Goal: Find specific page/section: Find specific page/section

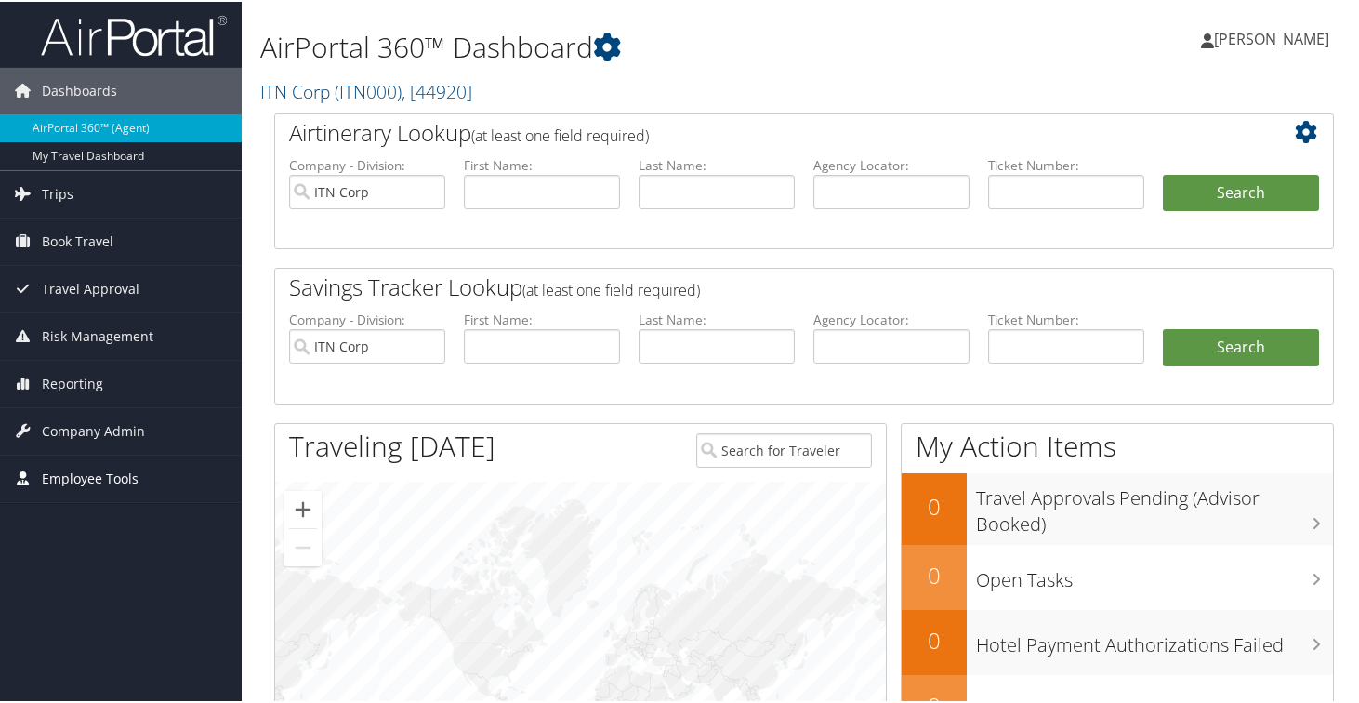
click at [88, 485] on span "Employee Tools" at bounding box center [90, 477] width 97 height 46
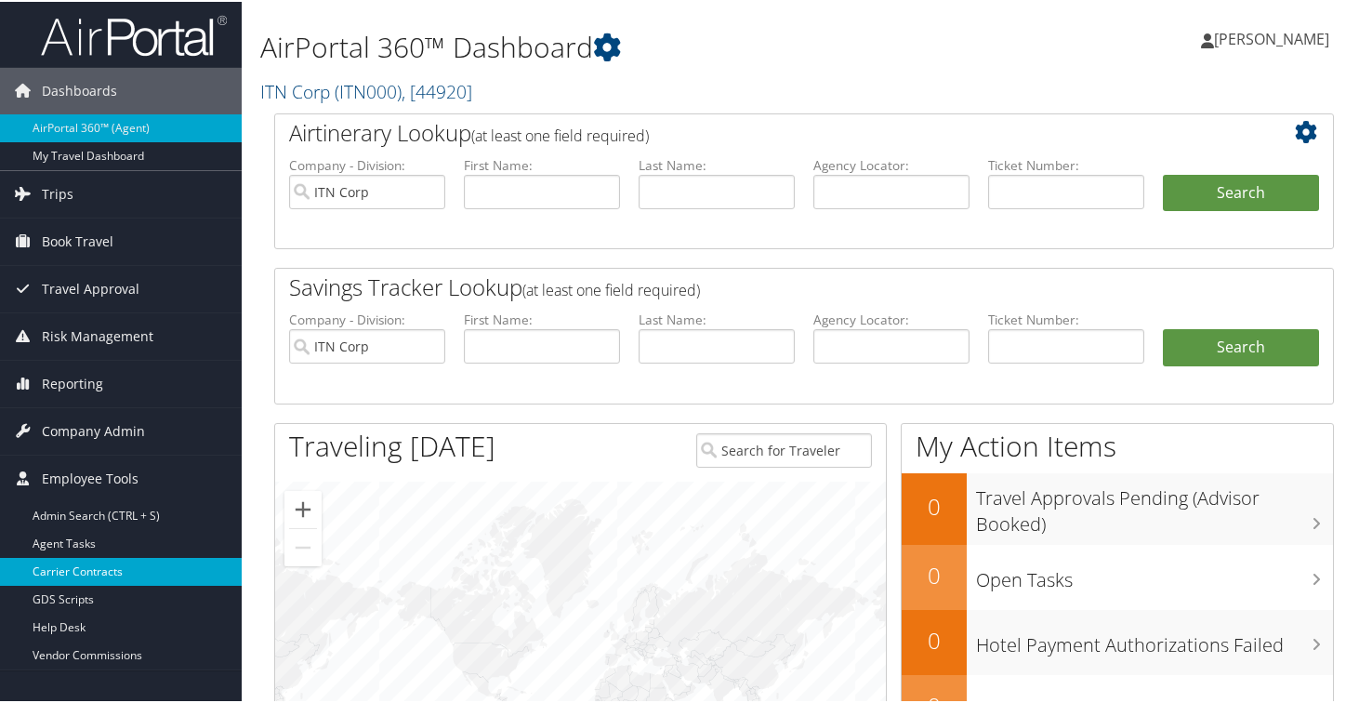
click at [89, 571] on link "Carrier Contracts" at bounding box center [121, 570] width 242 height 28
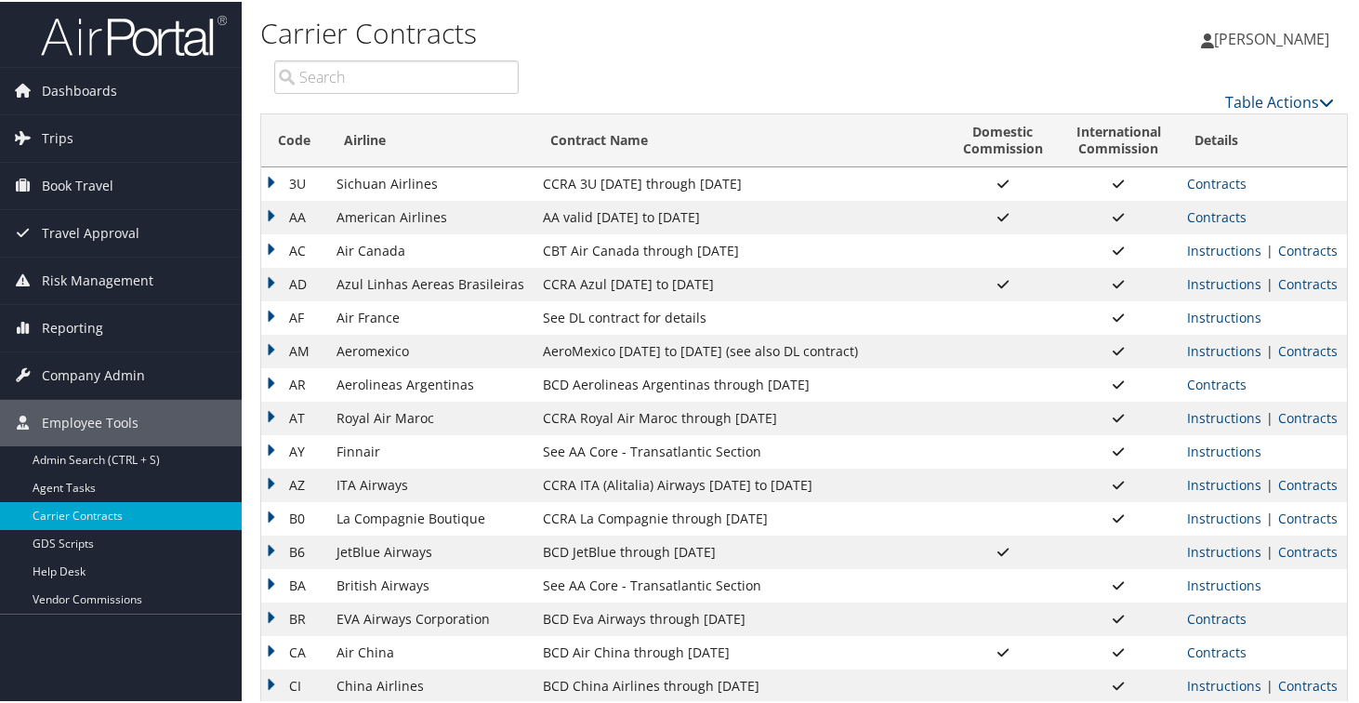
click at [272, 217] on td "AA" at bounding box center [294, 215] width 66 height 33
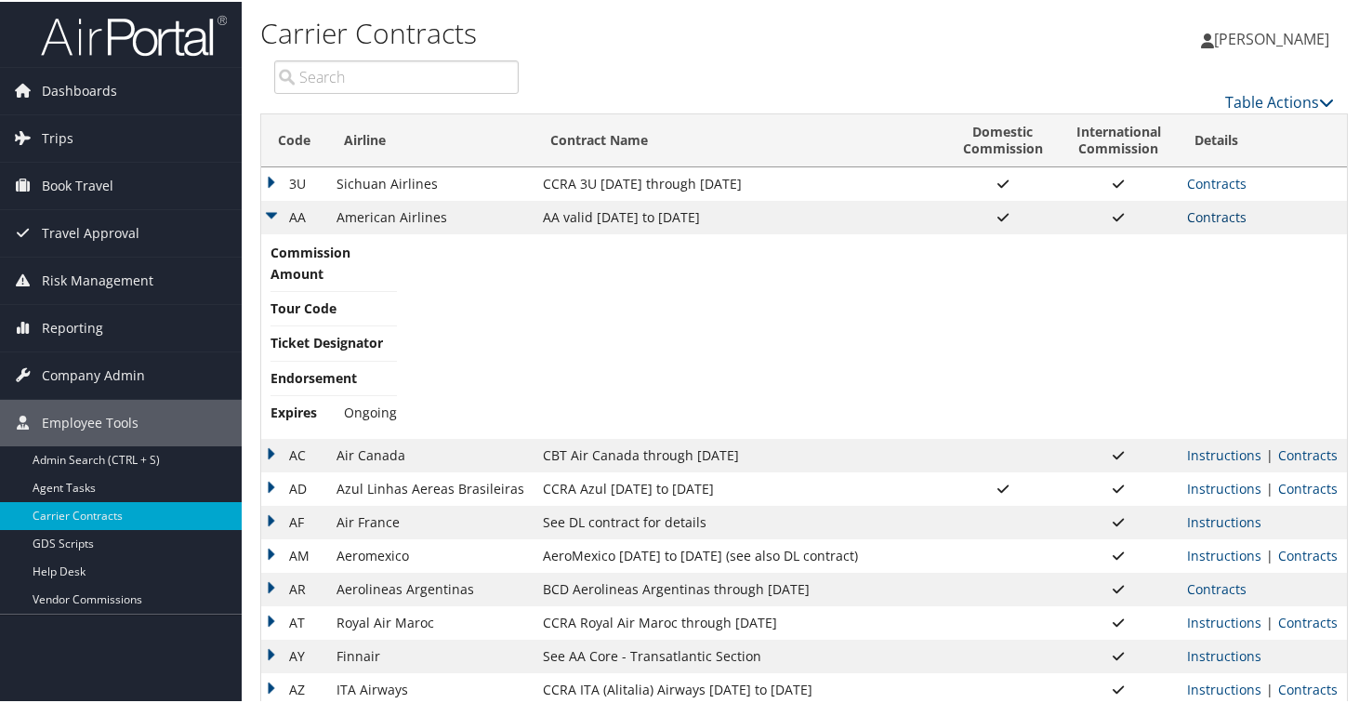
click at [1220, 223] on link "Contracts" at bounding box center [1216, 215] width 59 height 18
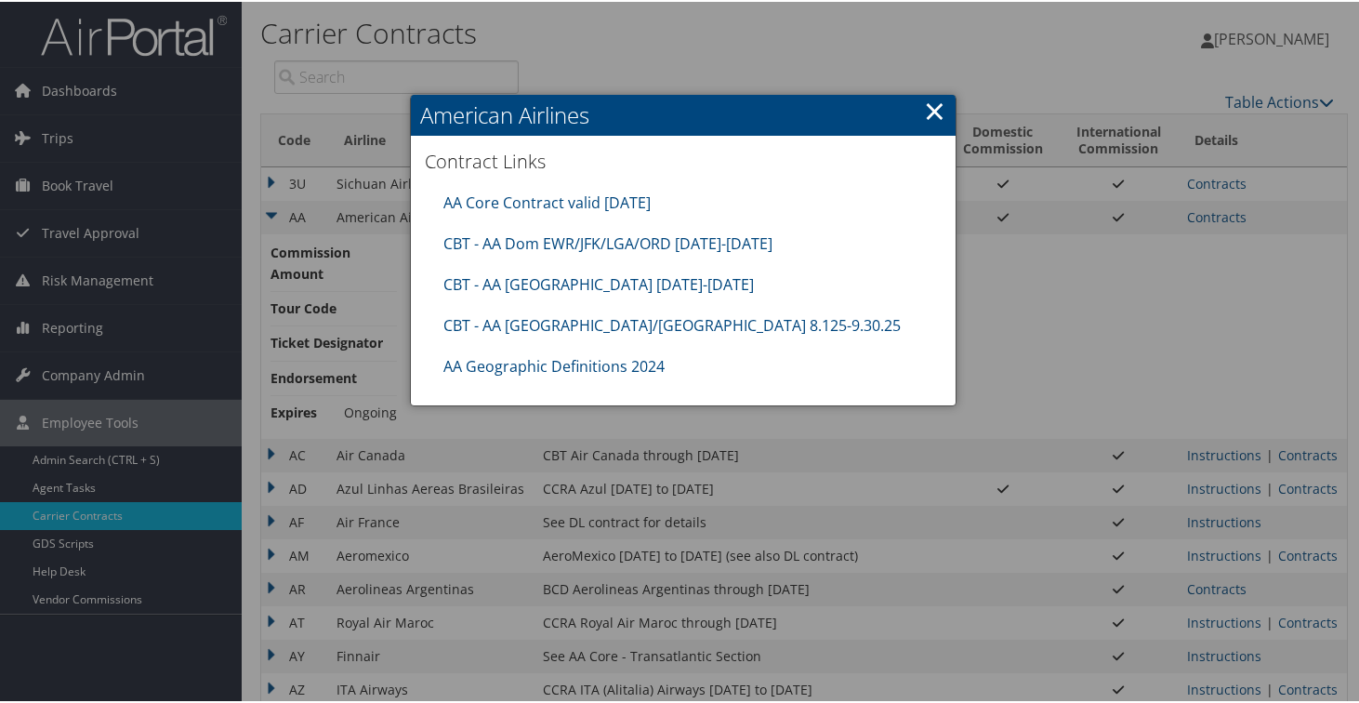
click at [1022, 291] on div at bounding box center [683, 351] width 1366 height 703
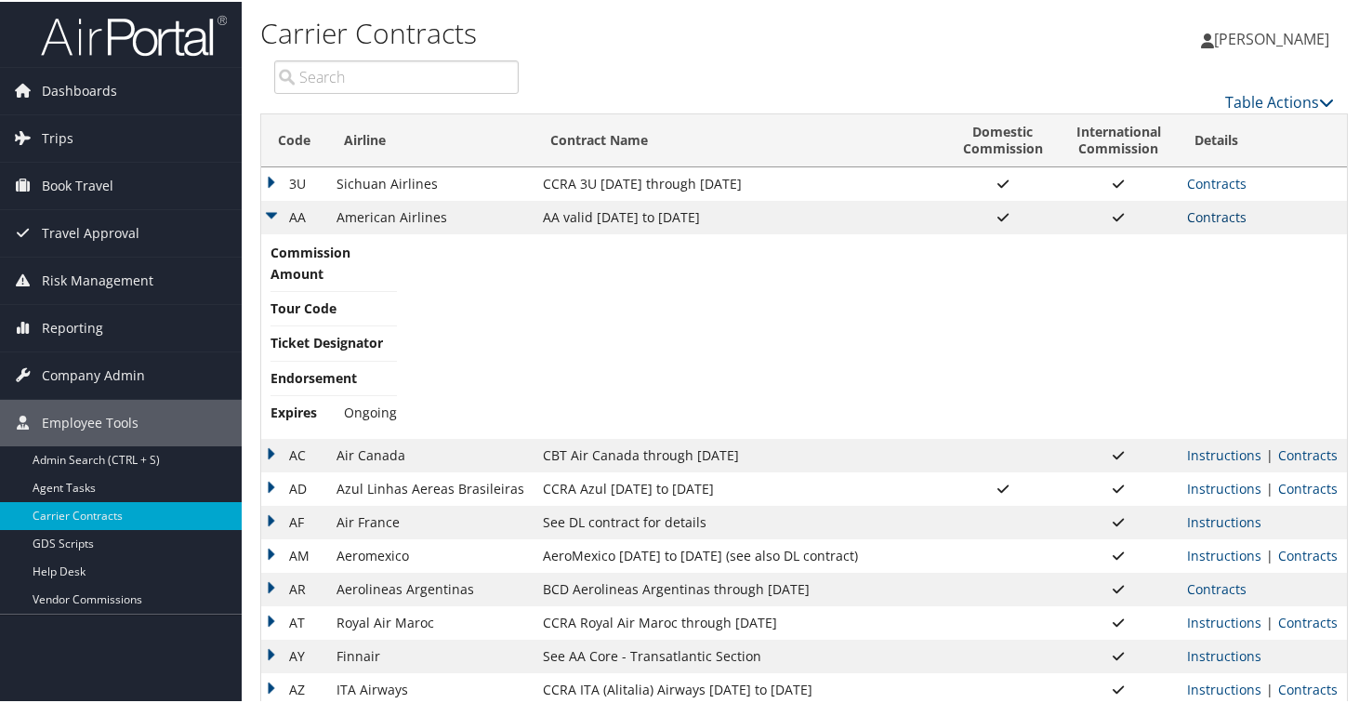
click at [1194, 217] on link "Contracts" at bounding box center [1216, 215] width 59 height 18
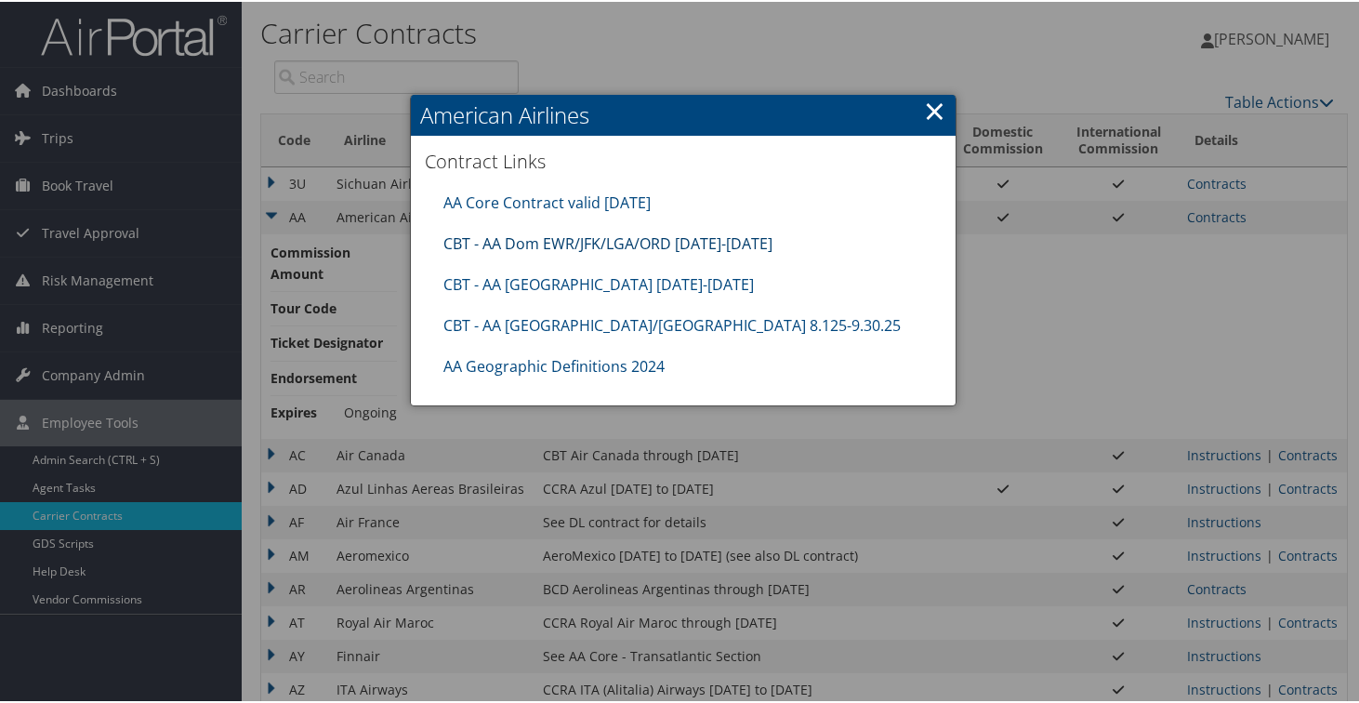
click at [630, 243] on link "CBT - AA Dom EWR/JFK/LGA/ORD 8.1.25-12.31.25" at bounding box center [607, 241] width 329 height 20
click at [546, 297] on div "CBT - AA Japan 8.1.25-10.31.25" at bounding box center [683, 282] width 498 height 41
click at [546, 282] on link "CBT - AA Japan 8.1.25-10.31.25" at bounding box center [598, 282] width 310 height 20
click at [577, 317] on link "CBT - AA China/Korea 8.125-9.30.25" at bounding box center [671, 323] width 457 height 20
click at [506, 364] on link "AA Geographic Definitions 2024" at bounding box center [553, 364] width 221 height 20
